Goal: Task Accomplishment & Management: Complete application form

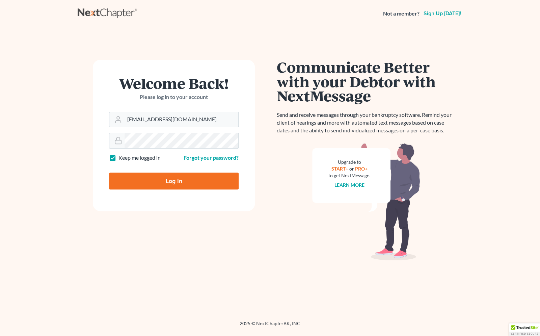
click at [183, 184] on input "Log In" at bounding box center [174, 180] width 130 height 17
type input "Thinking..."
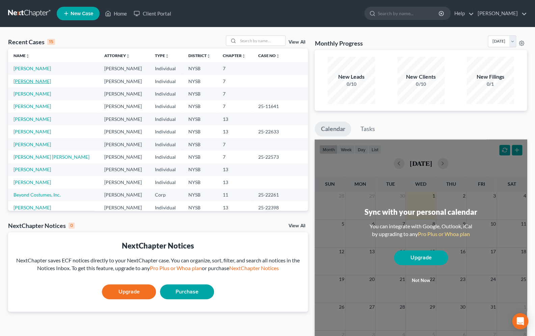
click at [30, 83] on link "Olivo, Francisco" at bounding box center [31, 81] width 37 height 6
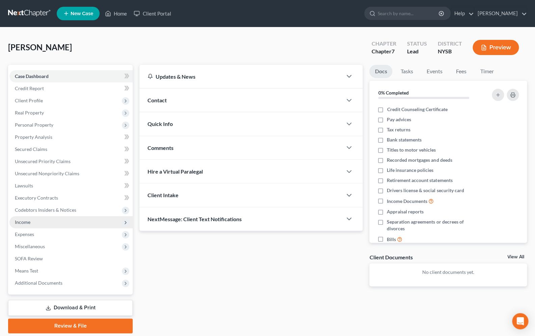
click at [28, 224] on span "Income" at bounding box center [23, 222] width 16 height 6
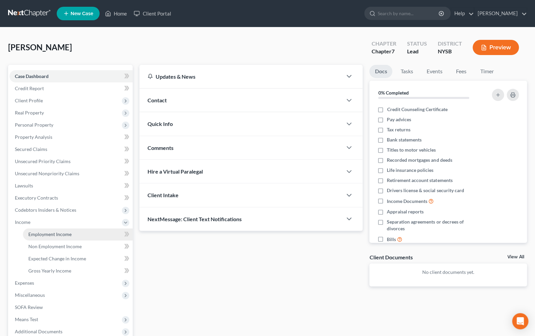
click at [61, 236] on span "Employment Income" at bounding box center [49, 234] width 43 height 6
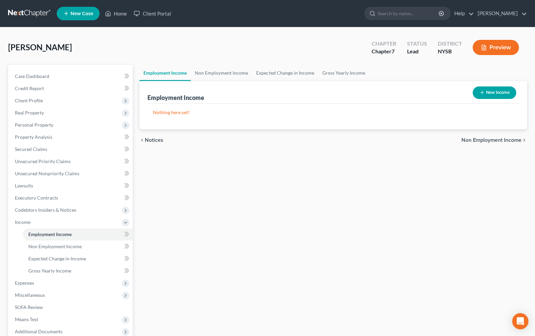
click at [494, 95] on button "New Income" at bounding box center [494, 92] width 44 height 12
select select "0"
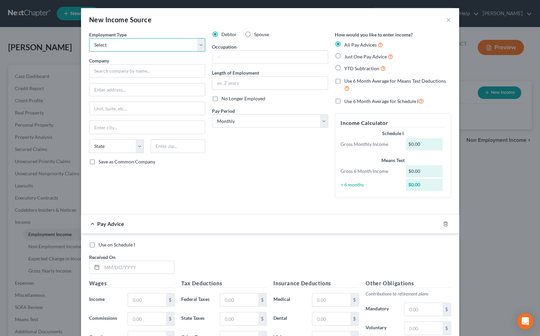
select select "0"
click option "Full or Part Time Employment" at bounding box center [0, 0] width 0 height 0
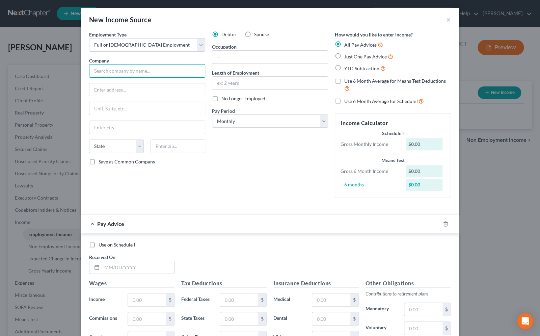
click at [155, 72] on input "text" at bounding box center [147, 70] width 116 height 13
type input "Golden Restoration, Inc."
click at [223, 56] on input "text" at bounding box center [269, 57] width 115 height 13
type input "Consultant"
click at [344, 57] on label "Just One Pay Advice" at bounding box center [368, 57] width 49 height 8
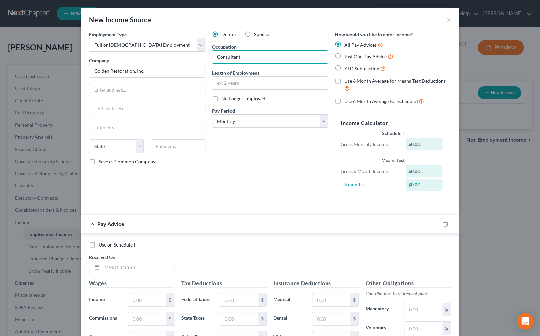
click at [347, 57] on input "Just One Pay Advice" at bounding box center [349, 55] width 4 height 4
radio input "true"
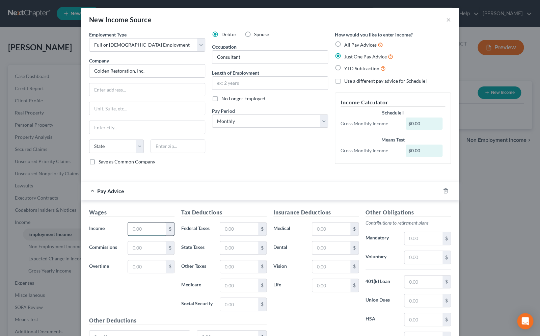
click at [145, 232] on input "text" at bounding box center [147, 228] width 38 height 13
click at [135, 230] on input "10,400.00" at bounding box center [147, 228] width 38 height 13
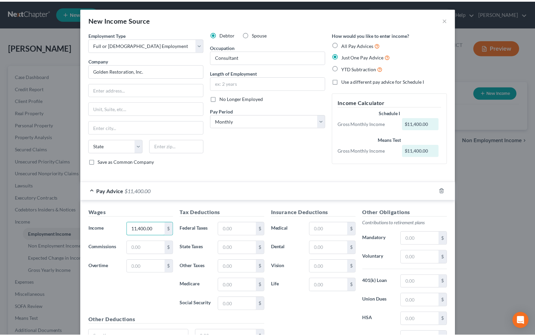
scroll to position [66, 0]
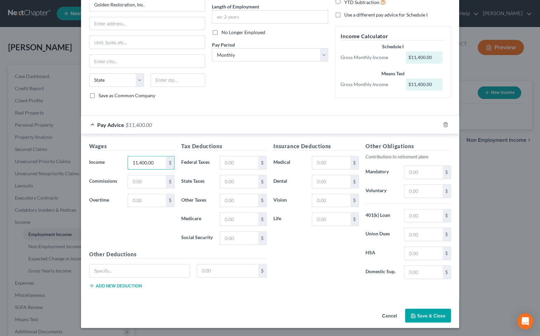
type input "11,400.00"
click at [424, 317] on button "Save & Close" at bounding box center [428, 315] width 46 height 14
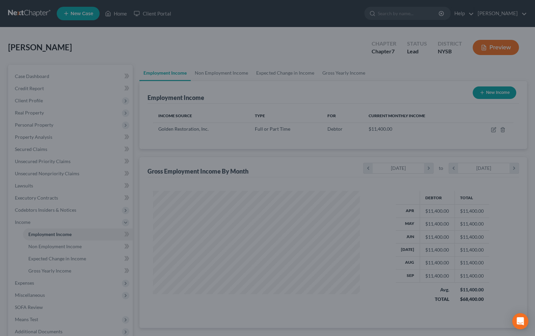
scroll to position [337360, 337263]
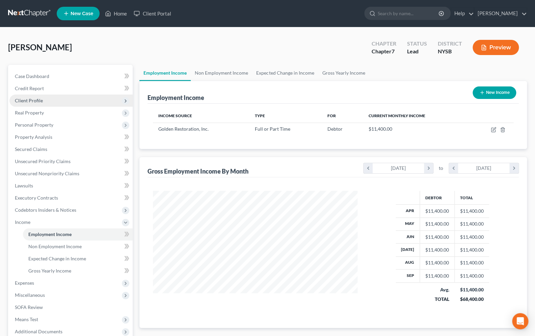
click at [127, 102] on icon at bounding box center [125, 100] width 5 height 5
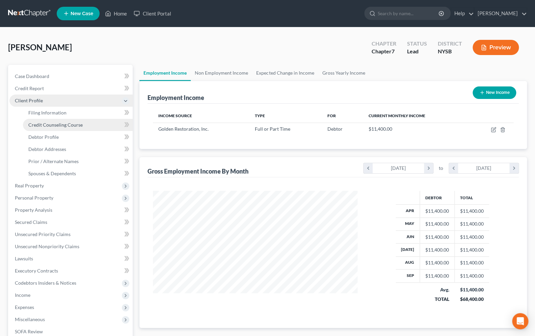
click at [83, 122] on link "Credit Counseling Course" at bounding box center [78, 125] width 110 height 12
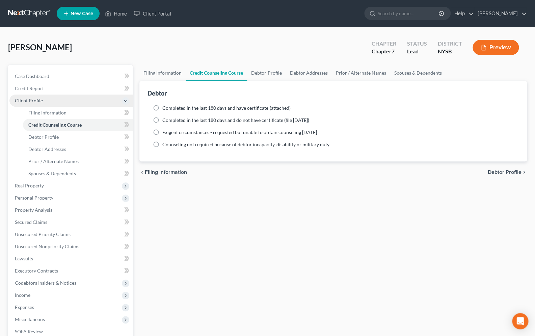
click at [162, 109] on label "Completed in the last 180 days and have certificate (attached)" at bounding box center [226, 108] width 128 height 7
click at [165, 109] on input "Completed in the last 180 days and have certificate (attached)" at bounding box center [167, 107] width 4 height 4
radio input "true"
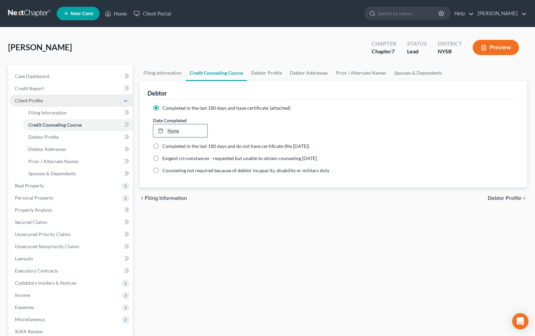
click at [172, 132] on link "None" at bounding box center [180, 130] width 54 height 13
type input "10/1/2025"
click at [47, 134] on link "Debtor Profile" at bounding box center [78, 137] width 110 height 12
select select "1"
select select "3"
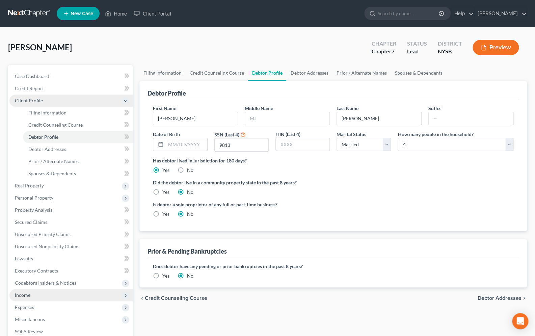
click at [38, 295] on span "Income" at bounding box center [70, 295] width 123 height 12
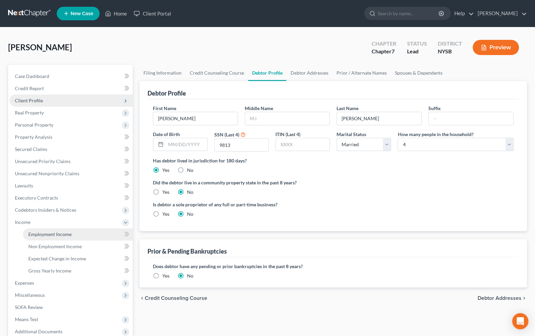
click at [57, 237] on span "Employment Income" at bounding box center [49, 234] width 43 height 6
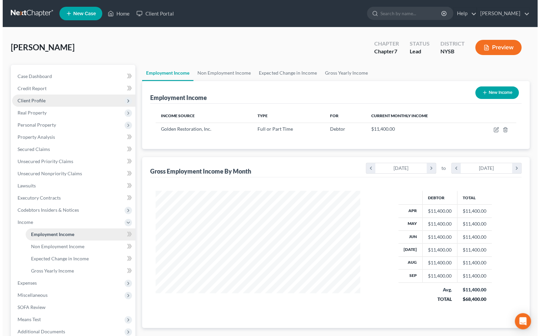
scroll to position [121, 218]
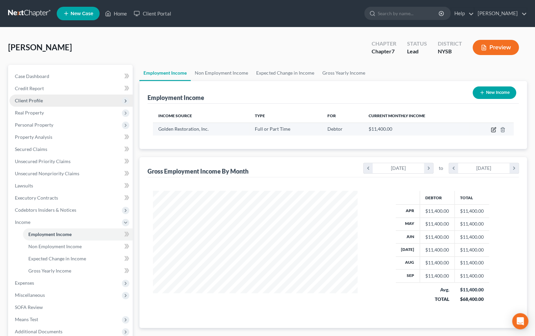
click at [494, 129] on icon "button" at bounding box center [493, 129] width 5 height 5
select select "0"
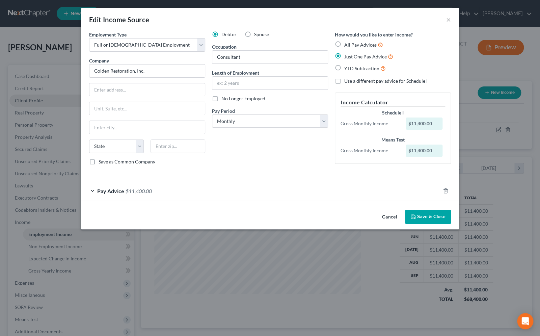
click at [93, 190] on div "Pay Advice $11,400.00" at bounding box center [260, 191] width 359 height 18
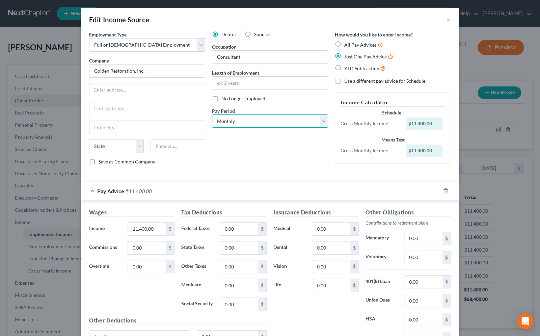
select select "3"
click option "Weekly" at bounding box center [0, 0] width 0 height 0
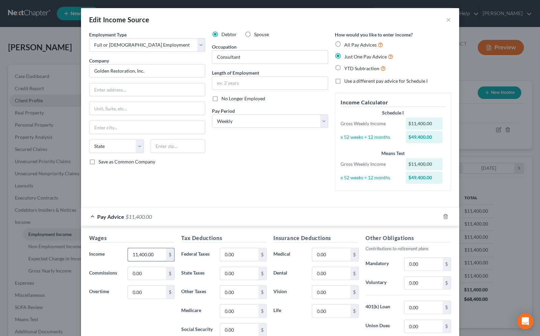
click at [153, 248] on input "11,400.00" at bounding box center [147, 254] width 38 height 13
click at [158, 257] on input "11,400.00" at bounding box center [147, 254] width 38 height 13
drag, startPoint x: 158, startPoint y: 255, endPoint x: 115, endPoint y: 255, distance: 42.5
click at [128, 255] on input "11,400.00" at bounding box center [147, 254] width 38 height 13
type input "2,850.00"
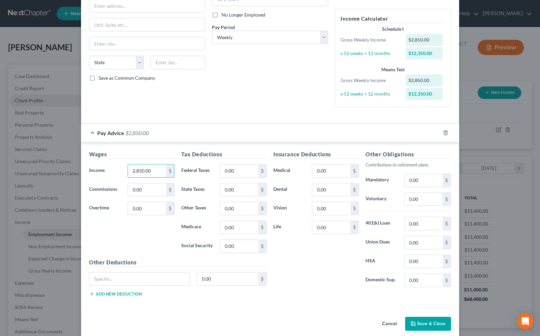
scroll to position [92, 0]
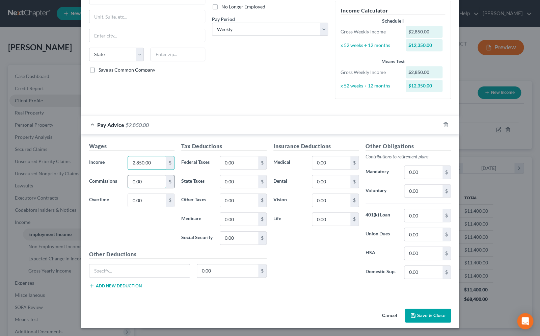
click at [147, 183] on input "0.00" at bounding box center [147, 181] width 38 height 13
type input "0"
click at [426, 319] on button "Save & Close" at bounding box center [428, 315] width 46 height 14
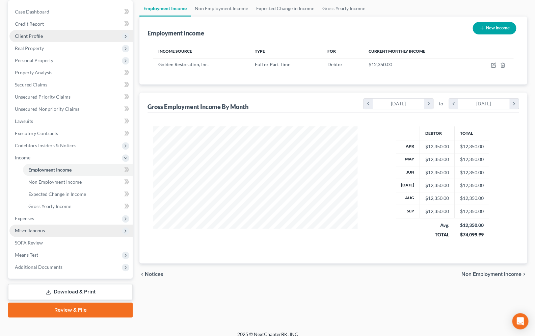
scroll to position [71, 0]
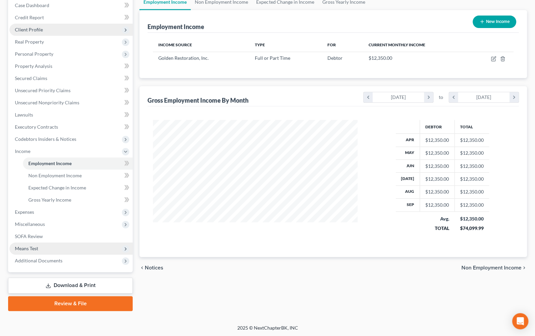
click at [40, 247] on span "Means Test" at bounding box center [70, 248] width 123 height 12
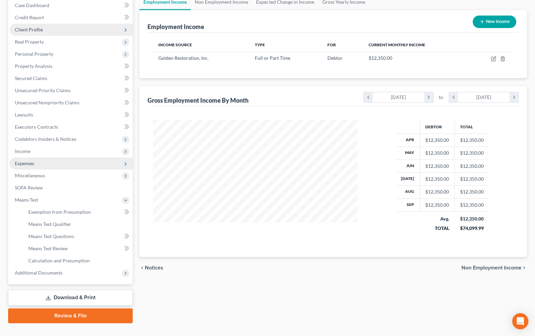
click at [31, 160] on span "Expenses" at bounding box center [24, 163] width 19 height 6
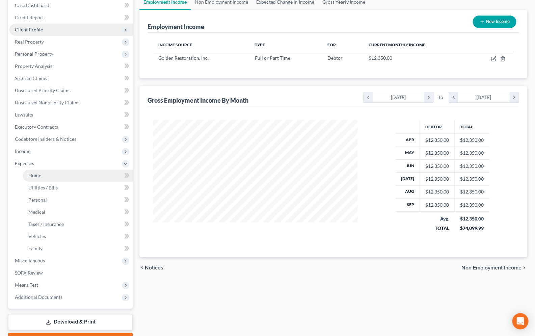
click at [44, 176] on link "Home" at bounding box center [78, 175] width 110 height 12
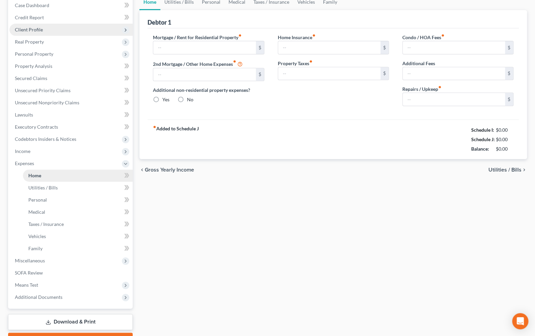
type input "0.00"
radio input "true"
type input "0.00"
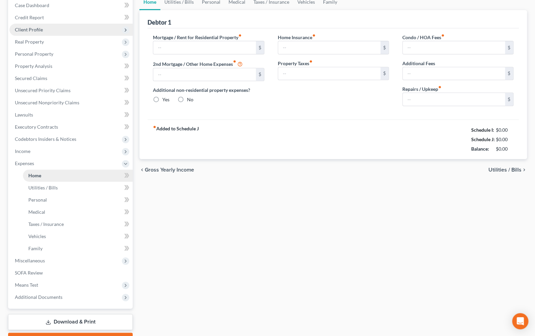
type input "0.00"
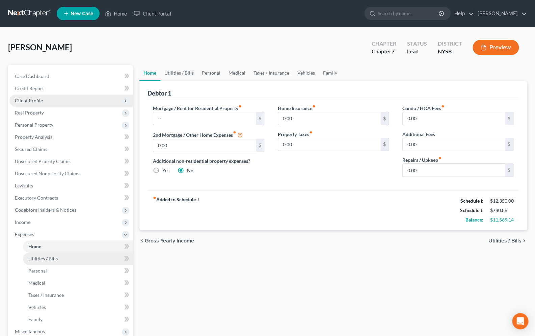
click at [58, 254] on link "Utilities / Bills" at bounding box center [78, 258] width 110 height 12
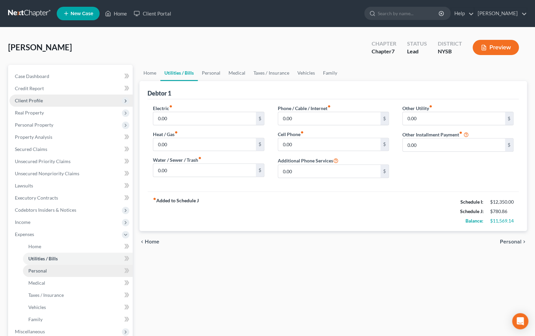
click at [47, 268] on link "Personal" at bounding box center [78, 271] width 110 height 12
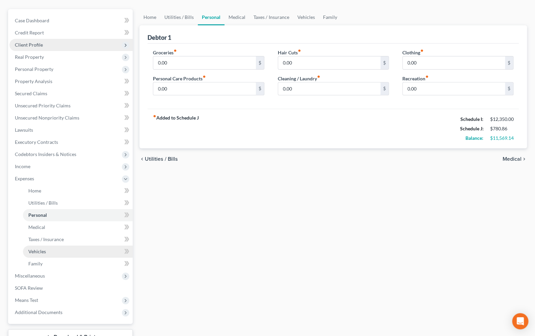
scroll to position [59, 0]
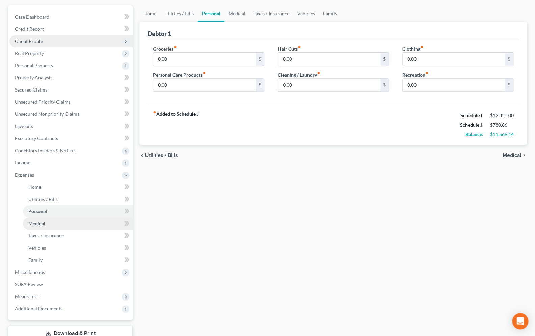
click at [34, 221] on span "Medical" at bounding box center [36, 223] width 17 height 6
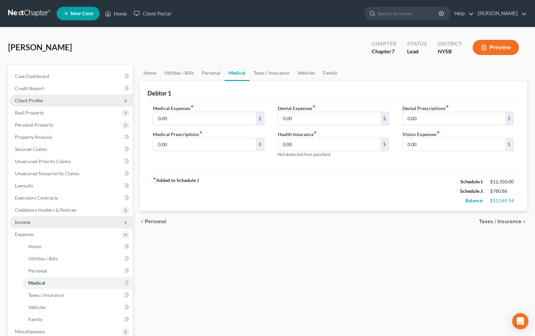
click at [29, 221] on span "Income" at bounding box center [23, 222] width 16 height 6
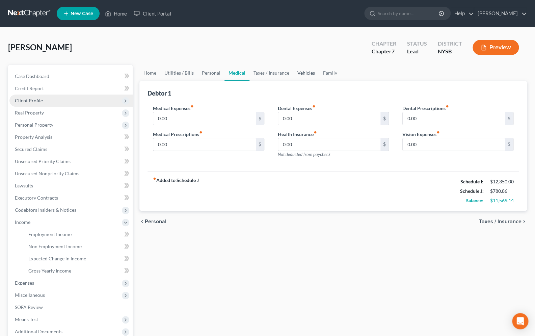
click at [301, 73] on link "Vehicles" at bounding box center [306, 73] width 26 height 16
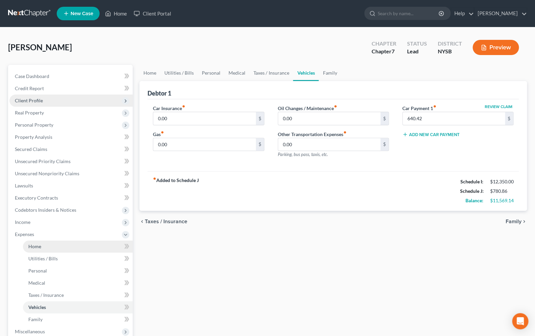
click at [35, 242] on link "Home" at bounding box center [78, 246] width 110 height 12
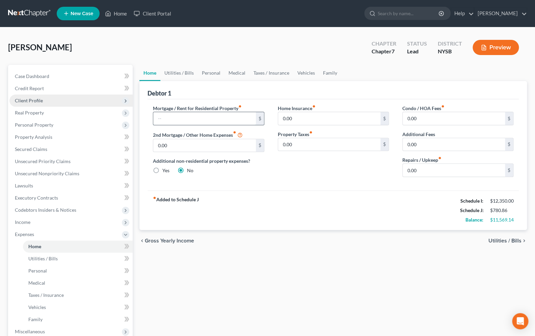
click at [187, 120] on input "text" at bounding box center [204, 118] width 102 height 13
type input "1,647.81"
click at [37, 257] on span "Utilities / Bills" at bounding box center [42, 258] width 29 height 6
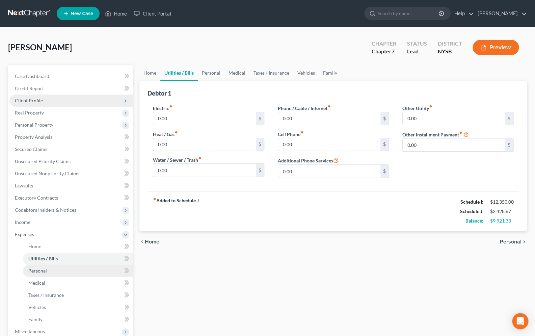
click at [42, 269] on span "Personal" at bounding box center [37, 271] width 19 height 6
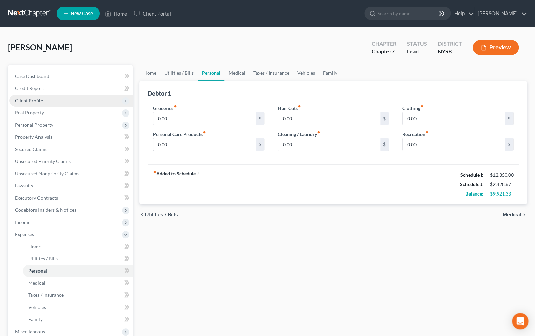
click at [43, 102] on span "Client Profile" at bounding box center [70, 100] width 123 height 12
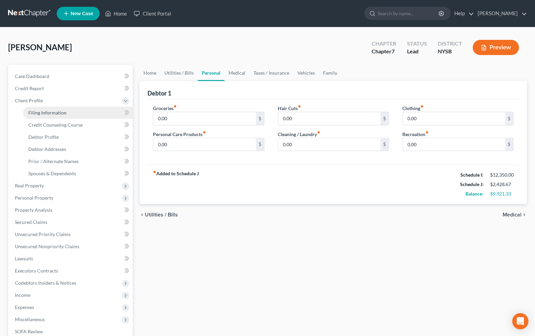
click at [44, 111] on span "Filing Information" at bounding box center [47, 113] width 38 height 6
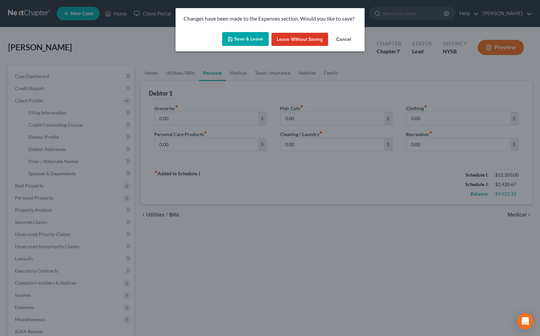
click at [253, 42] on button "Save & Leave" at bounding box center [245, 39] width 47 height 14
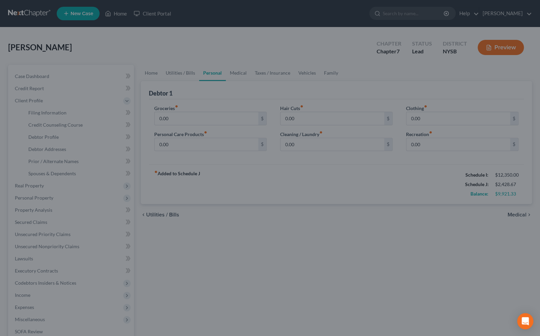
select select "1"
select select "0"
select select "35"
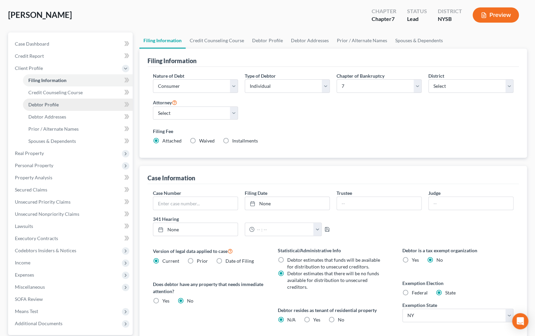
click at [46, 103] on span "Debtor Profile" at bounding box center [43, 105] width 30 height 6
select select "1"
select select "3"
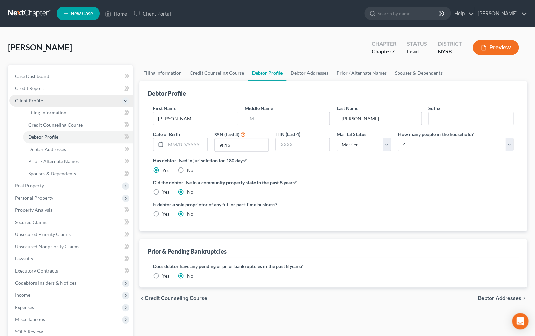
click at [40, 101] on span "Client Profile" at bounding box center [29, 101] width 28 height 6
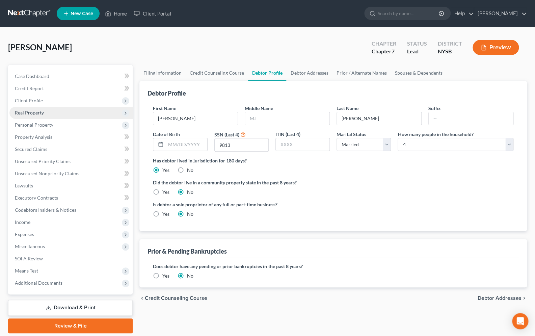
click at [41, 112] on span "Real Property" at bounding box center [29, 113] width 29 height 6
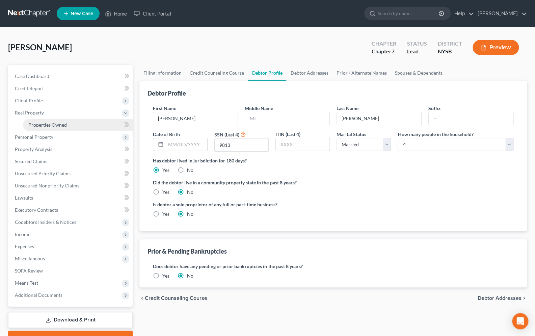
click at [49, 124] on span "Properties Owned" at bounding box center [47, 125] width 38 height 6
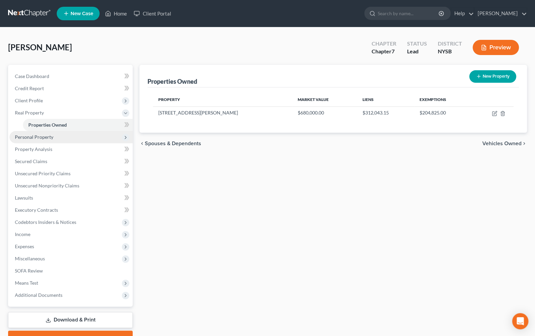
click at [53, 134] on span "Personal Property" at bounding box center [70, 137] width 123 height 12
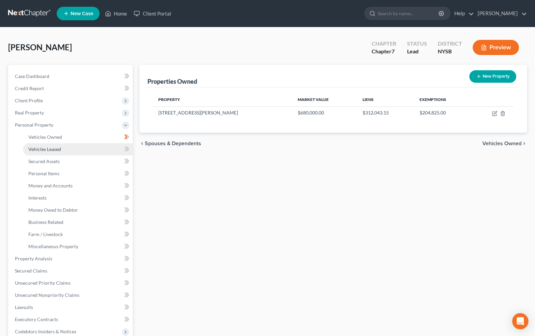
click at [60, 148] on span "Vehicles Leased" at bounding box center [44, 149] width 33 height 6
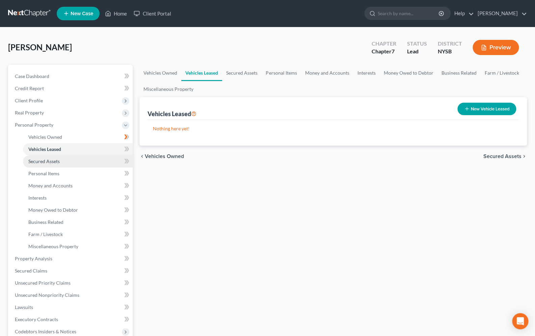
click at [62, 160] on link "Secured Assets" at bounding box center [78, 161] width 110 height 12
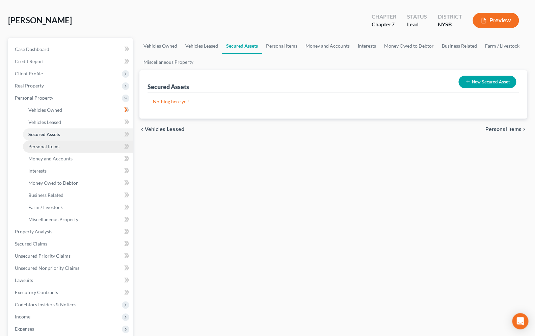
click at [57, 151] on link "Personal Items" at bounding box center [78, 146] width 110 height 12
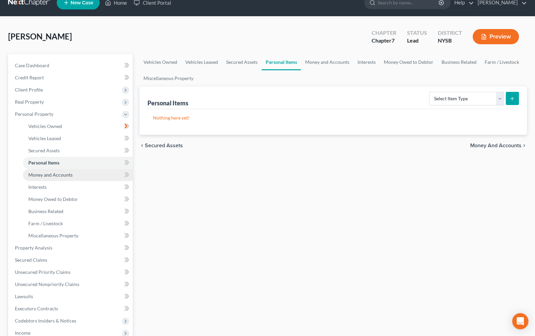
click at [66, 174] on span "Money and Accounts" at bounding box center [50, 175] width 44 height 6
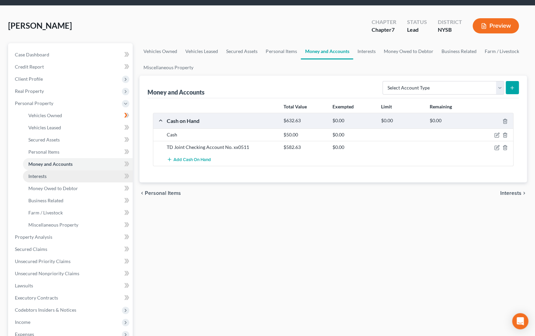
click at [46, 178] on span "Interests" at bounding box center [37, 176] width 18 height 6
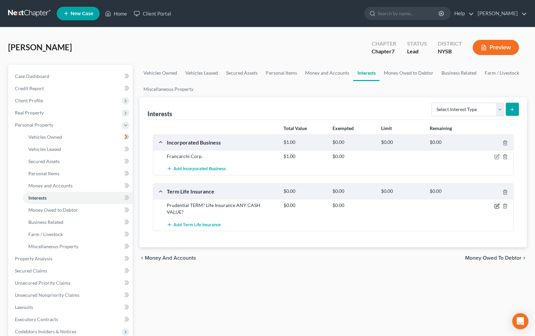
click at [494, 207] on icon "button" at bounding box center [496, 206] width 4 height 4
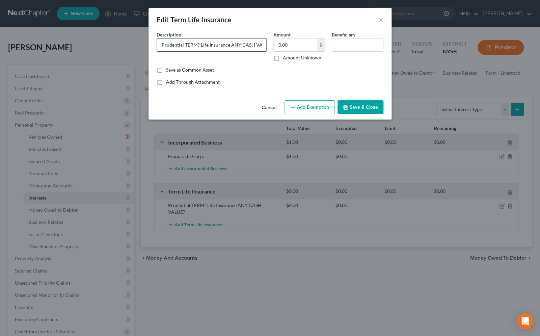
click at [261, 46] on input "Prudential TERM? Life Insurance ANY CASH VALUE?" at bounding box center [211, 44] width 109 height 13
type input "Prudential Life Insurance"
click at [280, 46] on input "0.00" at bounding box center [295, 44] width 43 height 13
type input "1.00"
click at [312, 110] on button "Add Exemption" at bounding box center [309, 107] width 50 height 14
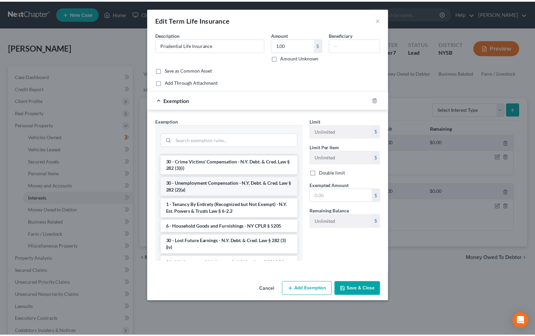
scroll to position [482, 0]
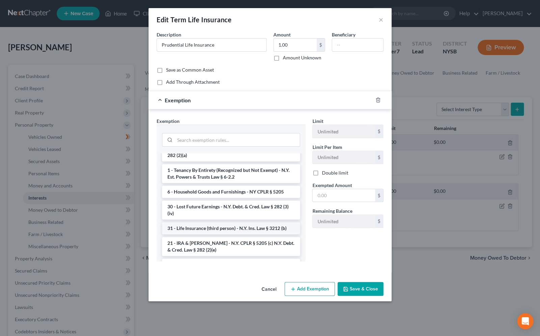
click at [203, 225] on li "31 - Life Insurance (third person) - N.Y. Ins. Law § 3212 (b)" at bounding box center [231, 228] width 138 height 12
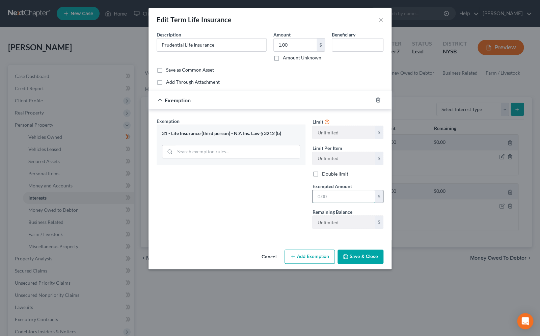
click at [321, 198] on input "text" at bounding box center [344, 196] width 62 height 13
type input "1.00"
click at [376, 254] on button "Save & Close" at bounding box center [360, 256] width 46 height 14
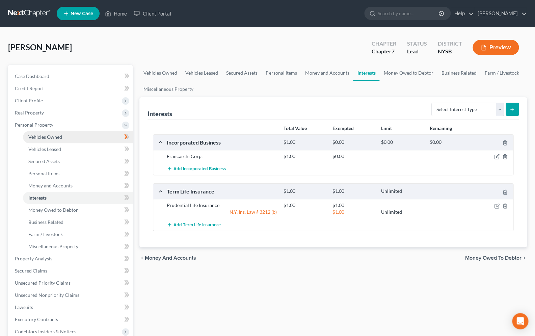
click at [49, 138] on span "Vehicles Owned" at bounding box center [45, 137] width 34 height 6
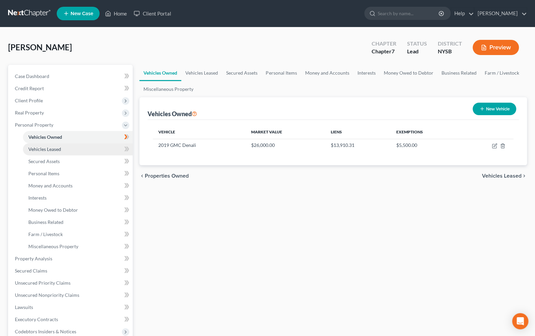
click at [53, 147] on span "Vehicles Leased" at bounding box center [44, 149] width 33 height 6
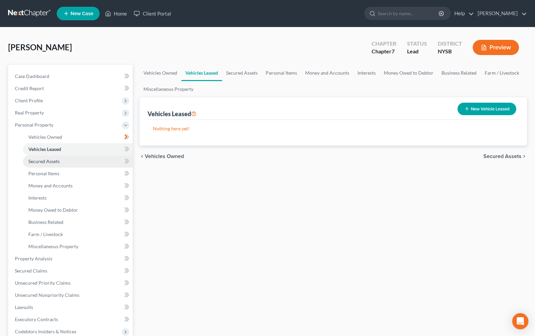
click at [55, 158] on span "Secured Assets" at bounding box center [43, 161] width 31 height 6
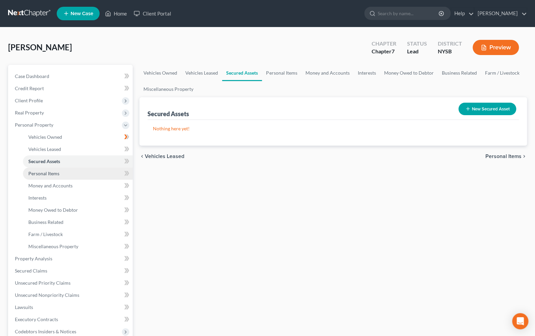
click at [58, 171] on span "Personal Items" at bounding box center [43, 173] width 31 height 6
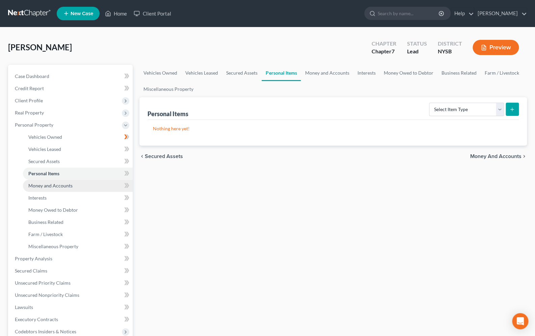
click at [59, 184] on span "Money and Accounts" at bounding box center [50, 186] width 44 height 6
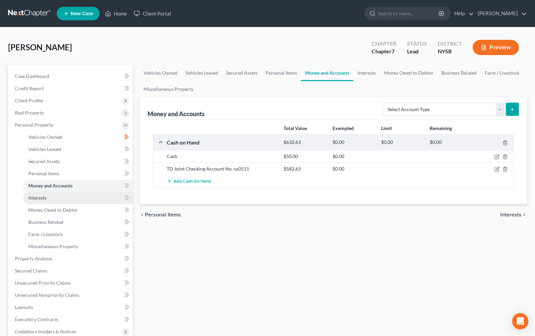
click at [44, 198] on span "Interests" at bounding box center [37, 198] width 18 height 6
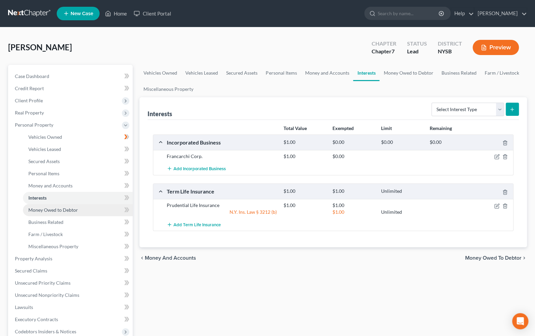
click at [42, 209] on span "Money Owed to Debtor" at bounding box center [53, 210] width 50 height 6
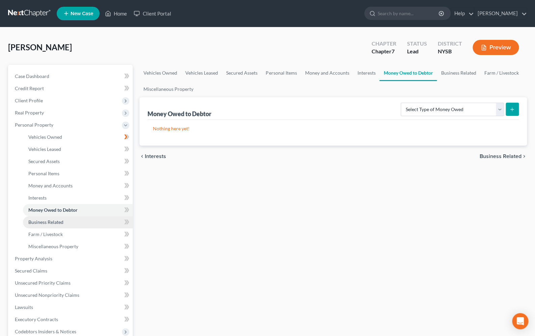
click at [55, 222] on span "Business Related" at bounding box center [45, 222] width 35 height 6
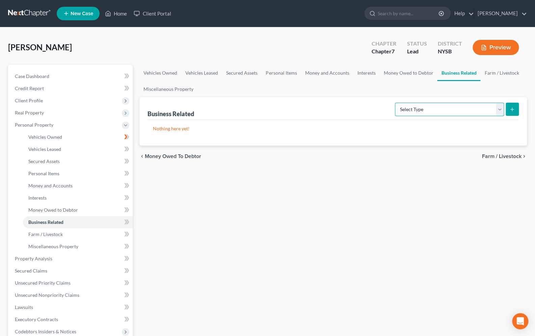
click at [395, 103] on select "Select Type Customer Lists Franchises Inventory Licenses Machinery Office Equip…" at bounding box center [449, 109] width 109 height 13
click at [43, 232] on span "Farm / Livestock" at bounding box center [45, 234] width 34 height 6
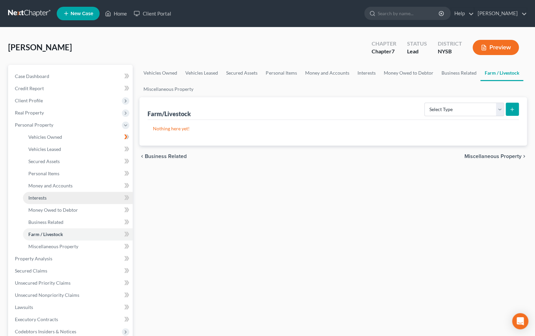
click at [47, 197] on span "Interests" at bounding box center [37, 198] width 18 height 6
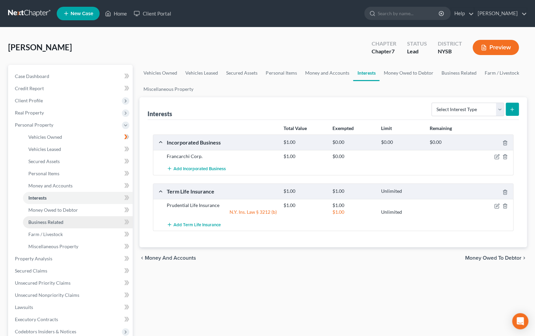
click at [54, 221] on span "Business Related" at bounding box center [45, 222] width 35 height 6
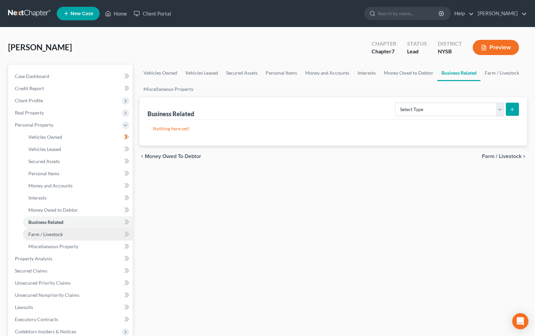
click at [57, 233] on span "Farm / Livestock" at bounding box center [45, 234] width 34 height 6
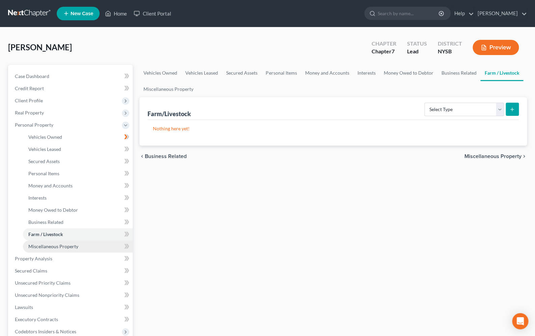
click at [73, 247] on span "Miscellaneous Property" at bounding box center [53, 246] width 50 height 6
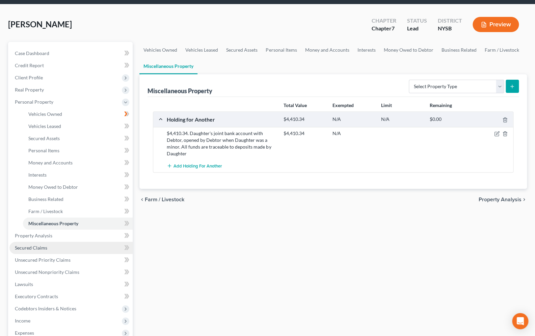
scroll to position [59, 0]
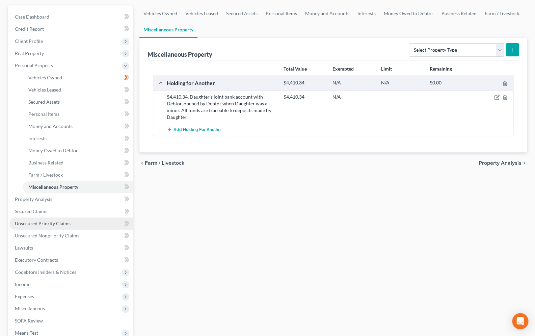
click at [63, 221] on span "Unsecured Priority Claims" at bounding box center [43, 223] width 56 height 6
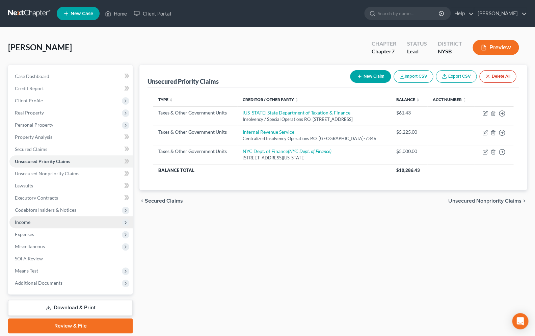
click at [20, 222] on span "Income" at bounding box center [23, 222] width 16 height 6
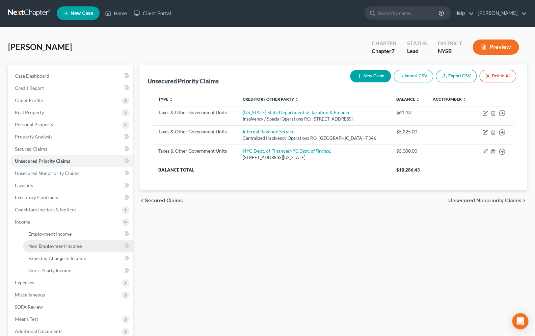
scroll to position [59, 0]
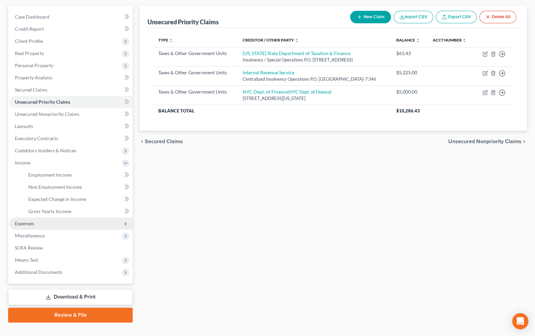
click at [30, 220] on span "Expenses" at bounding box center [70, 223] width 123 height 12
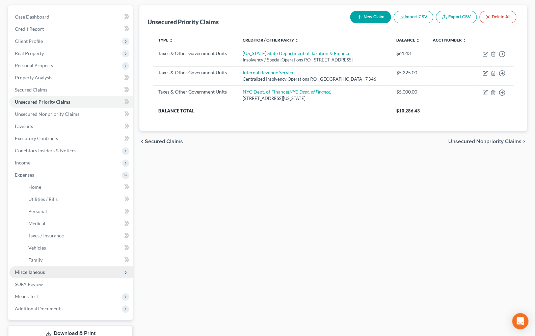
click at [44, 273] on span "Miscellaneous" at bounding box center [30, 272] width 30 height 6
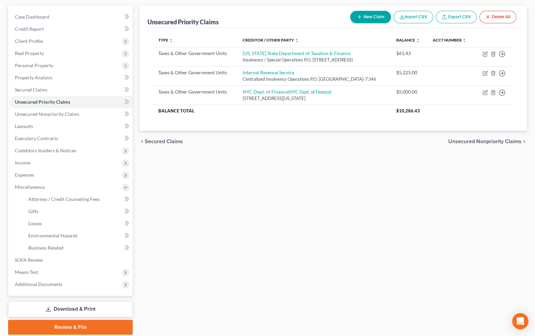
click at [90, 307] on link "Download & Print" at bounding box center [70, 309] width 125 height 16
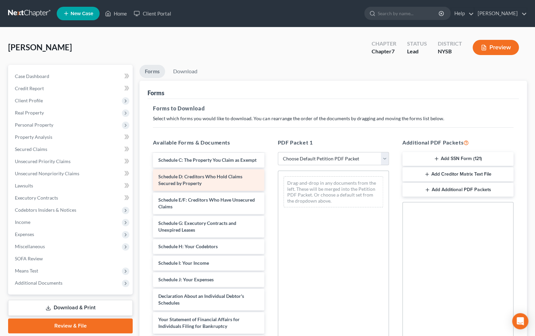
scroll to position [29, 0]
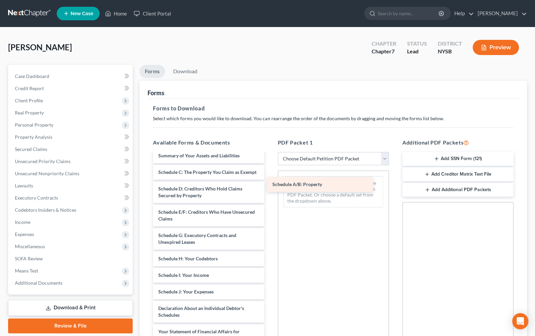
drag, startPoint x: 203, startPoint y: 172, endPoint x: 317, endPoint y: 185, distance: 114.8
click at [269, 185] on div "Schedule A/B: Property Voluntary Petition for Individuals Filing for Bankruptcy…" at bounding box center [208, 303] width 122 height 357
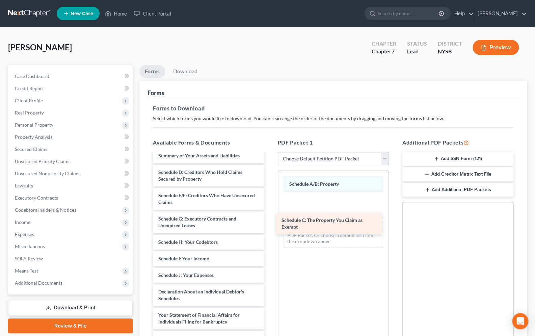
drag, startPoint x: 222, startPoint y: 171, endPoint x: 345, endPoint y: 220, distance: 132.4
click at [269, 220] on div "Schedule C: The Property You Claim as Exempt Voluntary Petition for Individuals…" at bounding box center [208, 295] width 122 height 340
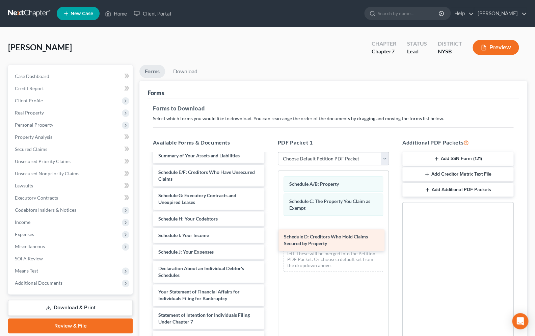
drag, startPoint x: 209, startPoint y: 175, endPoint x: 334, endPoint y: 238, distance: 139.6
click at [269, 240] on div "Schedule D: Creditors Who Hold Claims Secured by Property Voluntary Petition fo…" at bounding box center [208, 283] width 122 height 317
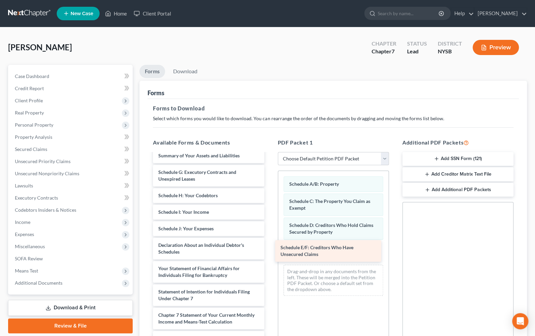
drag, startPoint x: 215, startPoint y: 177, endPoint x: 337, endPoint y: 253, distance: 143.8
click at [269, 253] on div "Schedule E/F: Creditors Who Have Unsecured Claims Voluntary Petition for Indivi…" at bounding box center [208, 272] width 122 height 294
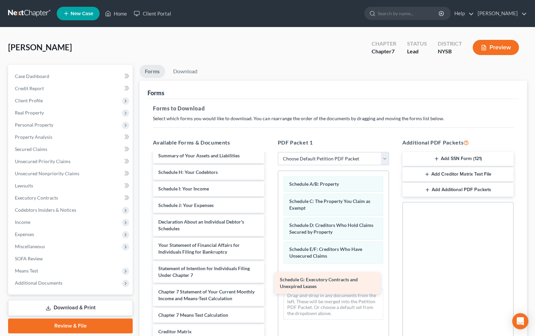
drag, startPoint x: 206, startPoint y: 178, endPoint x: 328, endPoint y: 286, distance: 162.6
click at [269, 286] on div "Schedule G: Executory Contracts and Unexpired Leases Voluntary Petition for Ind…" at bounding box center [208, 260] width 122 height 270
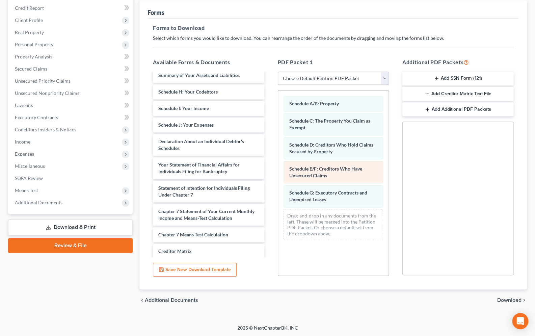
scroll to position [81, 0]
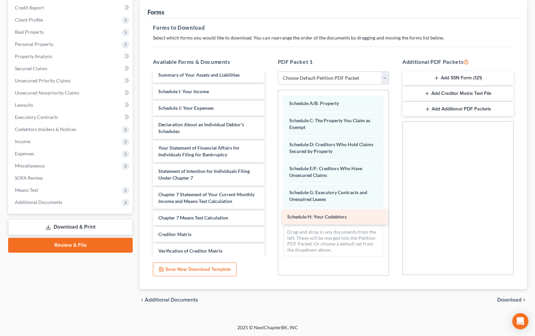
drag, startPoint x: 192, startPoint y: 89, endPoint x: 321, endPoint y: 215, distance: 180.2
click at [269, 215] on div "Schedule H: Your Codebtors Voluntary Petition for Individuals Filing for Bankru…" at bounding box center [208, 171] width 122 height 254
click at [321, 215] on span "Schedule H: Your Codebtors" at bounding box center [316, 217] width 59 height 6
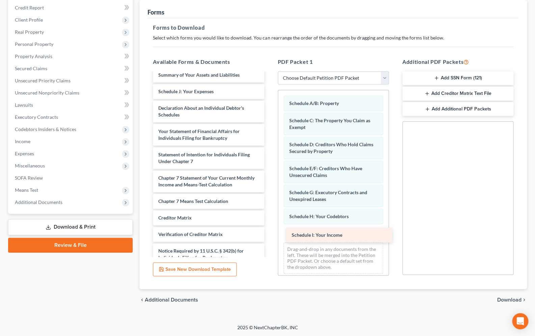
drag, startPoint x: 199, startPoint y: 88, endPoint x: 332, endPoint y: 233, distance: 196.3
click at [269, 233] on div "Schedule I: Your Income Voluntary Petition for Individuals Filing for Bankruptc…" at bounding box center [208, 162] width 122 height 237
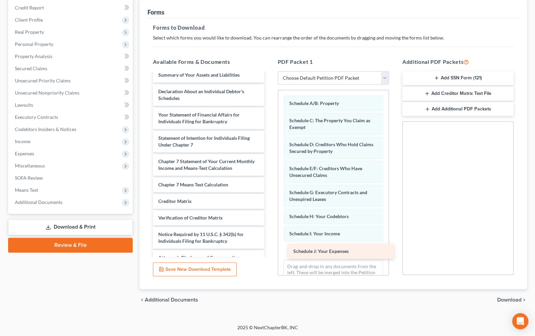
drag, startPoint x: 206, startPoint y: 93, endPoint x: 340, endPoint y: 253, distance: 208.9
click at [269, 253] on div "Schedule J: Your Expenses Voluntary Petition for Individuals Filing for Bankrup…" at bounding box center [208, 154] width 122 height 221
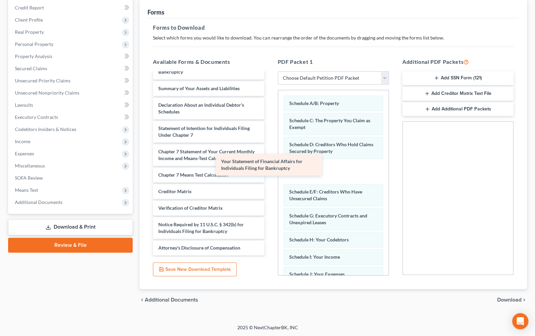
scroll to position [15, 0]
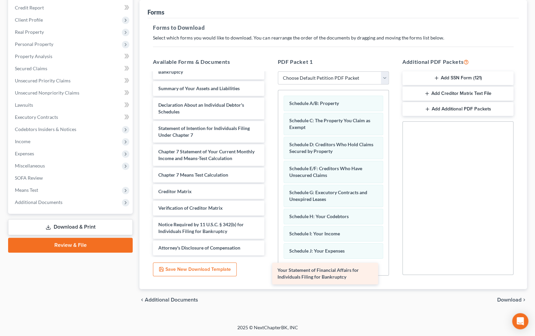
drag, startPoint x: 209, startPoint y: 117, endPoint x: 328, endPoint y: 273, distance: 196.2
click at [269, 255] on div "Your Statement of Financial Affairs for Individuals Filing for Bankruptcy Volun…" at bounding box center [208, 156] width 122 height 197
click at [505, 298] on span "Download" at bounding box center [509, 299] width 24 height 5
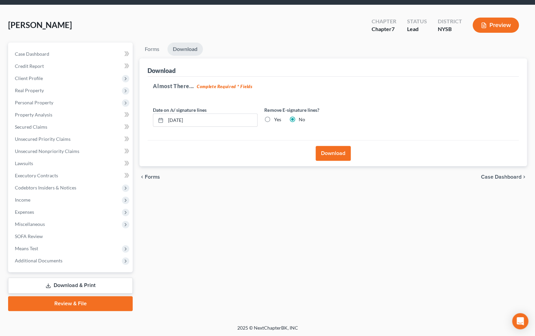
click at [274, 121] on label "Yes" at bounding box center [277, 119] width 7 height 7
click at [276, 120] on input "Yes" at bounding box center [278, 118] width 4 height 4
radio input "true"
radio input "false"
click at [340, 155] on button "Download" at bounding box center [333, 153] width 35 height 15
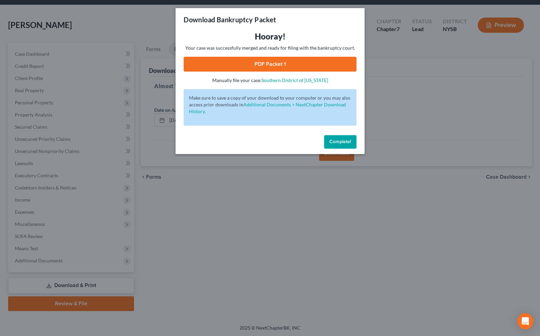
click at [264, 65] on link "PDF Packet 1" at bounding box center [270, 64] width 173 height 15
click at [328, 142] on button "Complete!" at bounding box center [340, 141] width 32 height 13
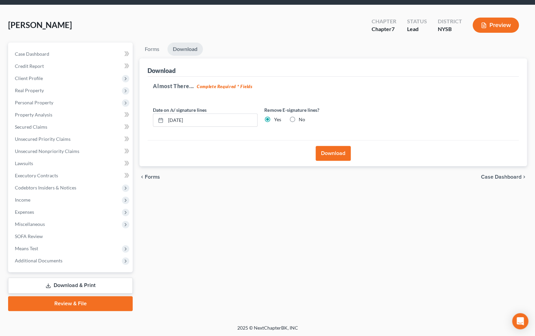
scroll to position [0, 0]
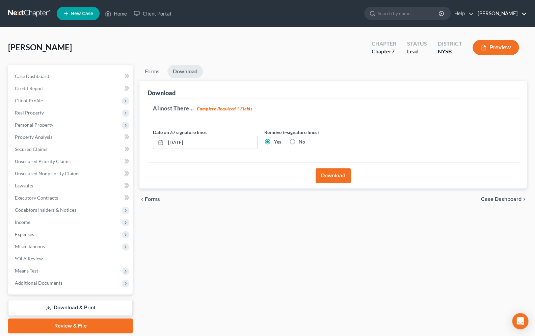
click at [499, 17] on link "Daniel S. Alter" at bounding box center [500, 13] width 52 height 12
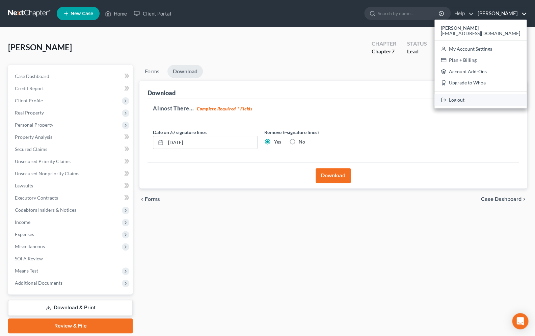
click at [484, 102] on link "Log out" at bounding box center [480, 99] width 92 height 11
